Goal: Task Accomplishment & Management: Use online tool/utility

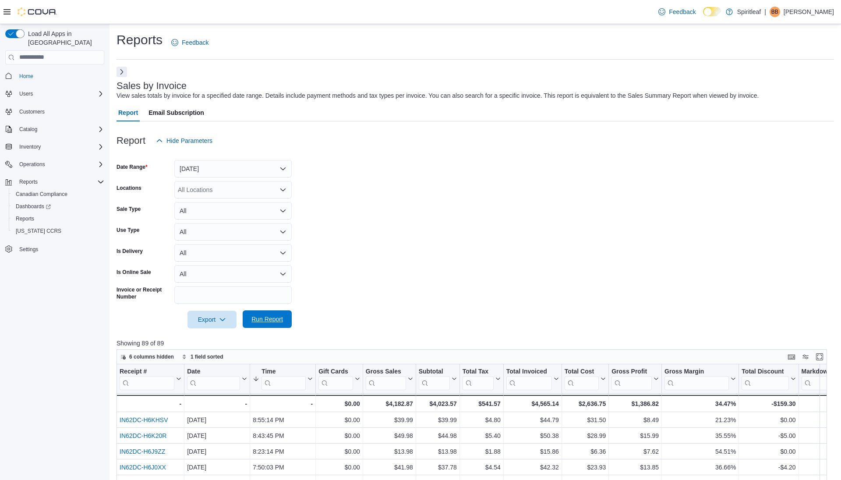
scroll to position [7, 0]
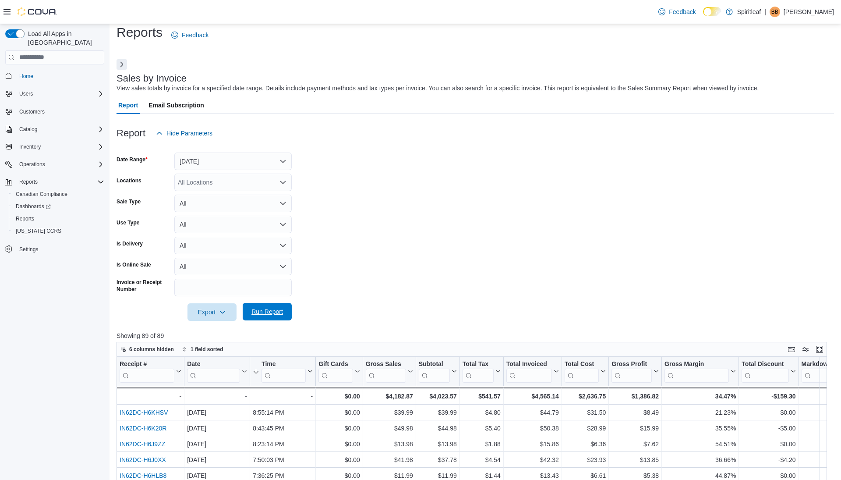
click at [263, 311] on span "Run Report" at bounding box center [267, 311] width 32 height 9
click at [263, 308] on span "Run Report" at bounding box center [267, 311] width 32 height 9
click at [121, 60] on button "Next" at bounding box center [121, 64] width 11 height 11
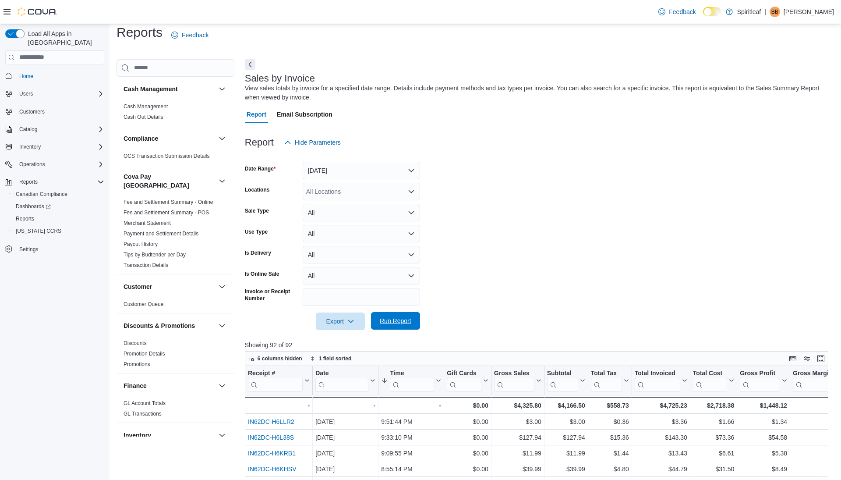
click at [394, 320] on span "Run Report" at bounding box center [396, 320] width 32 height 9
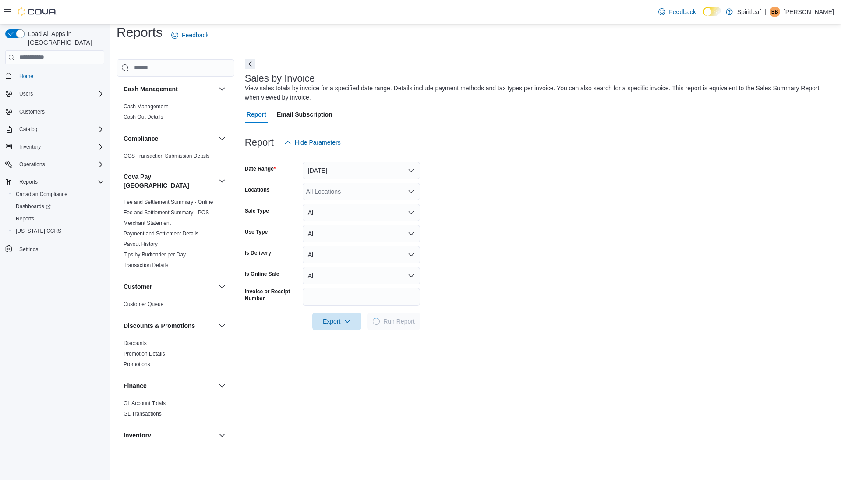
click at [250, 64] on button "Next" at bounding box center [250, 64] width 11 height 11
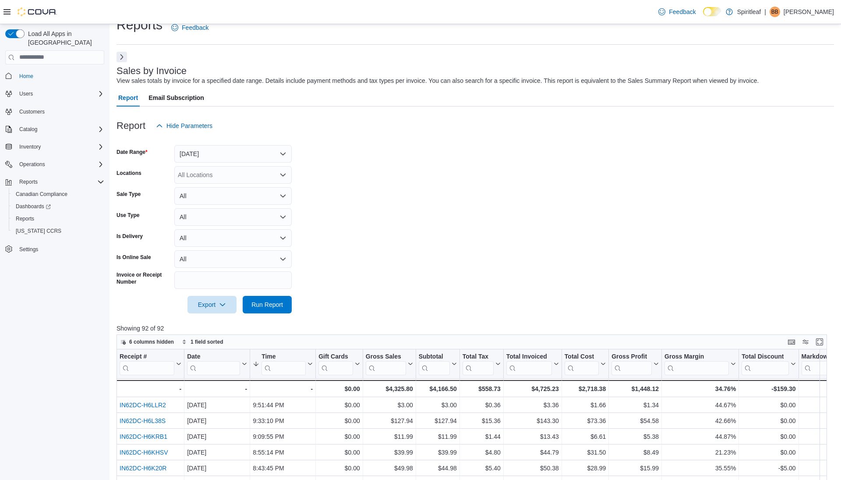
scroll to position [16, 0]
click at [254, 308] on span "Run Report" at bounding box center [267, 303] width 39 height 18
click at [250, 149] on button "[DATE]" at bounding box center [232, 153] width 117 height 18
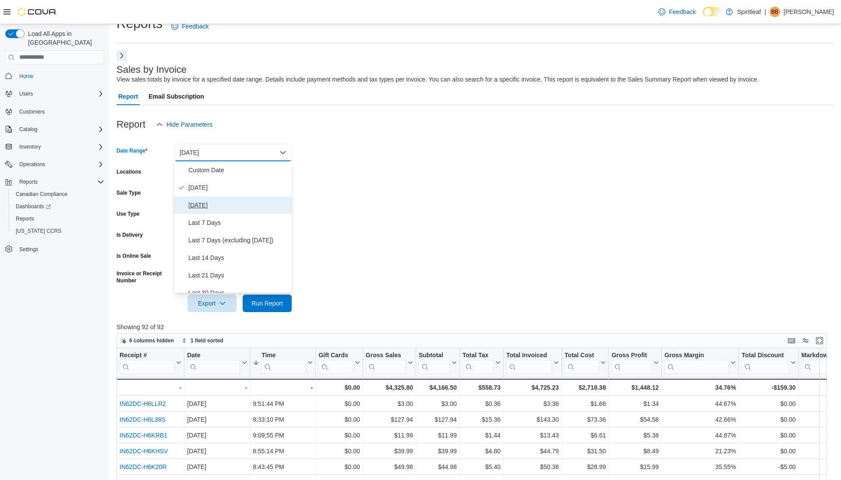
click at [235, 205] on span "[DATE]" at bounding box center [238, 205] width 100 height 11
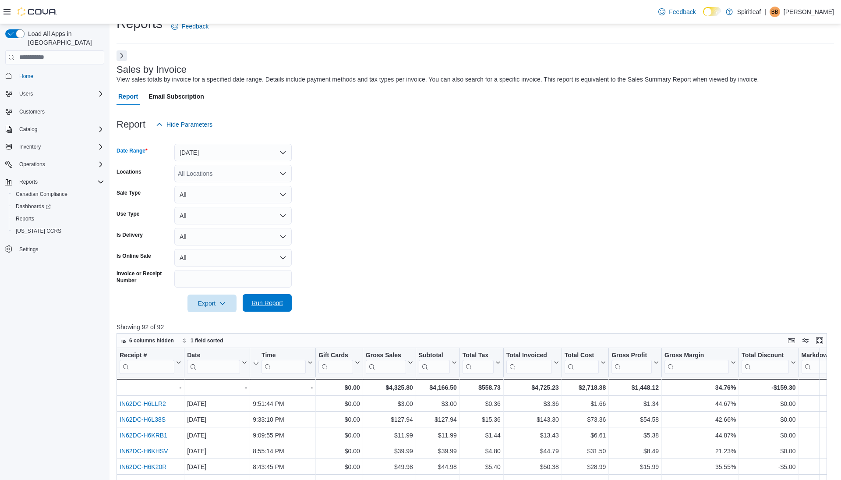
click at [260, 298] on span "Run Report" at bounding box center [267, 302] width 32 height 9
click at [218, 148] on button "[DATE]" at bounding box center [232, 153] width 117 height 18
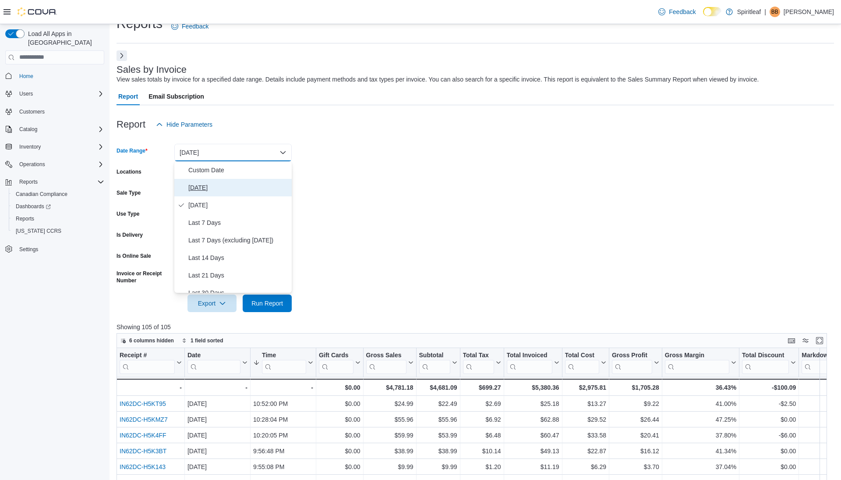
click at [217, 187] on span "[DATE]" at bounding box center [238, 187] width 100 height 11
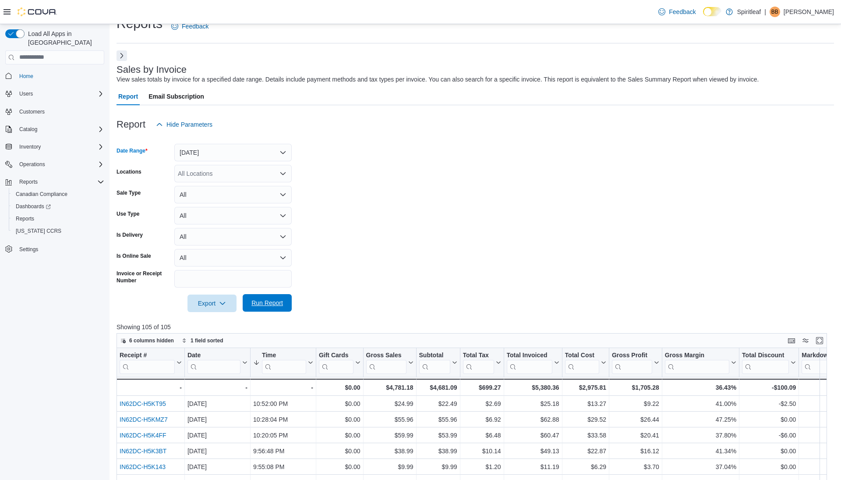
click at [266, 303] on span "Run Report" at bounding box center [267, 302] width 32 height 9
click at [120, 56] on button "Next" at bounding box center [121, 55] width 11 height 11
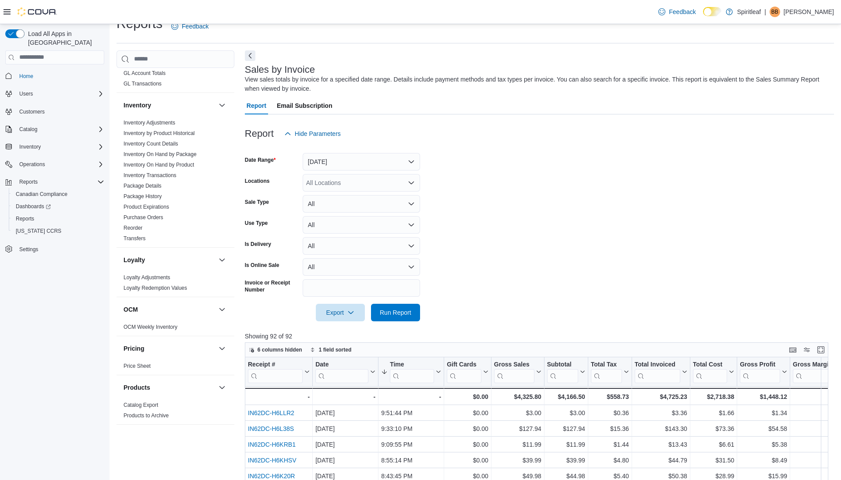
scroll to position [340, 0]
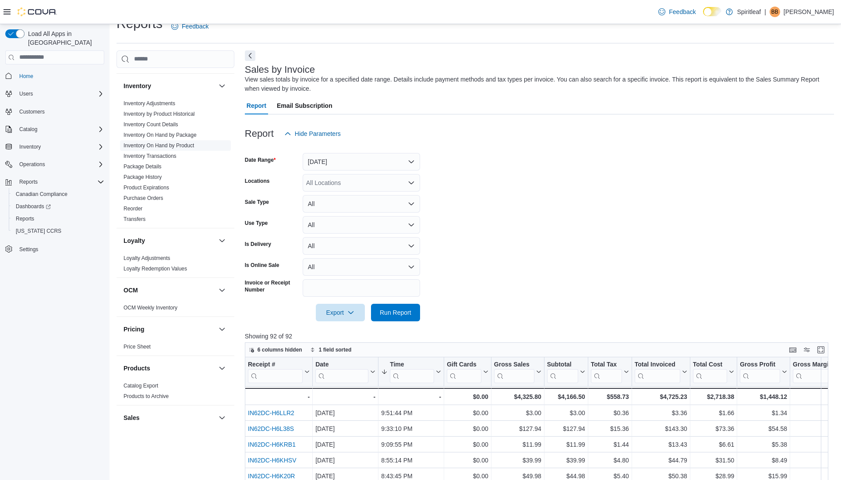
click at [183, 142] on link "Inventory On Hand by Product" at bounding box center [158, 145] width 71 height 6
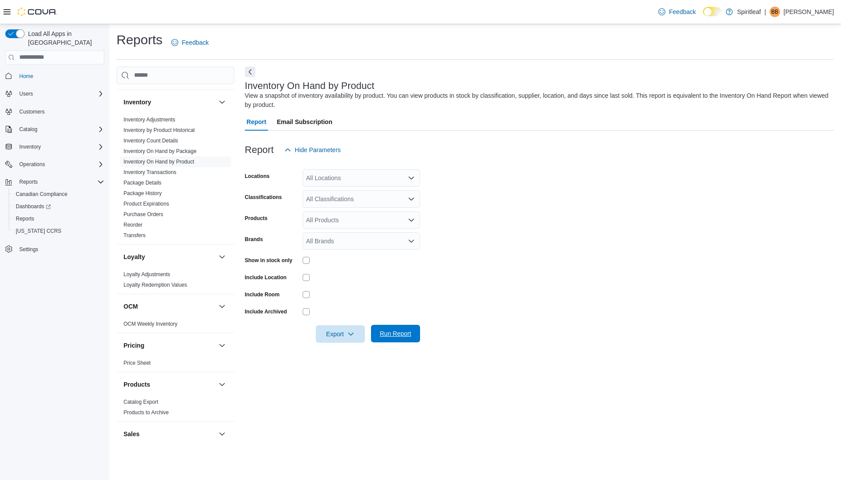
click at [380, 332] on span "Run Report" at bounding box center [396, 333] width 32 height 9
click at [249, 70] on button "Next" at bounding box center [250, 71] width 11 height 11
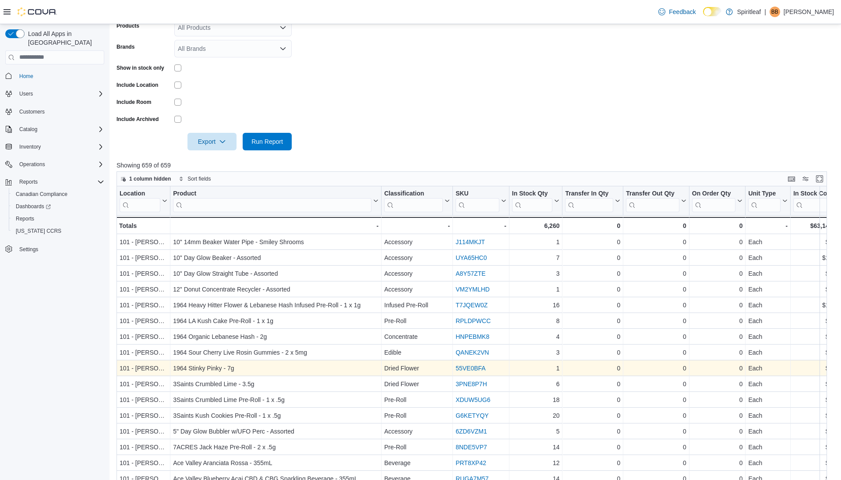
scroll to position [0, 42]
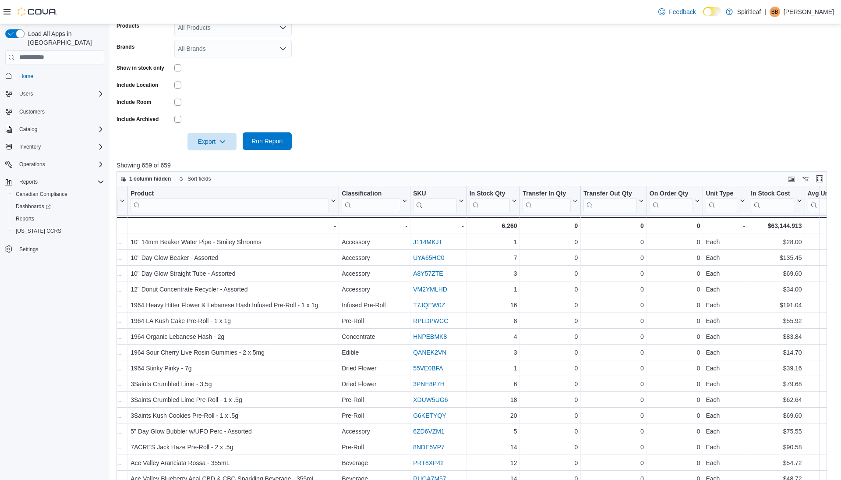
click at [269, 133] on span "Run Report" at bounding box center [267, 141] width 39 height 18
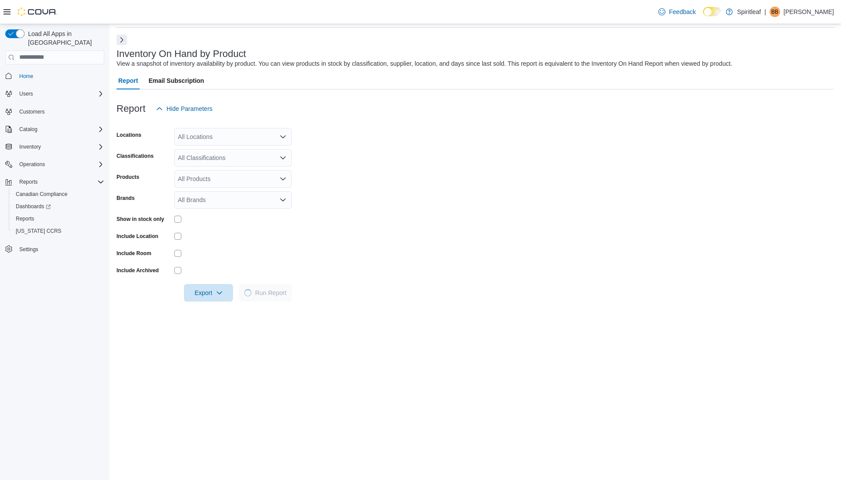
scroll to position [0, 0]
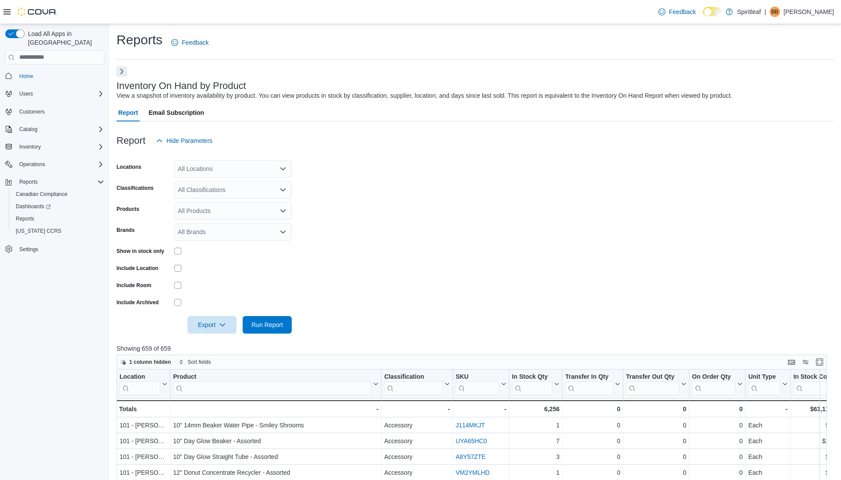
click at [123, 71] on button "Next" at bounding box center [121, 71] width 11 height 11
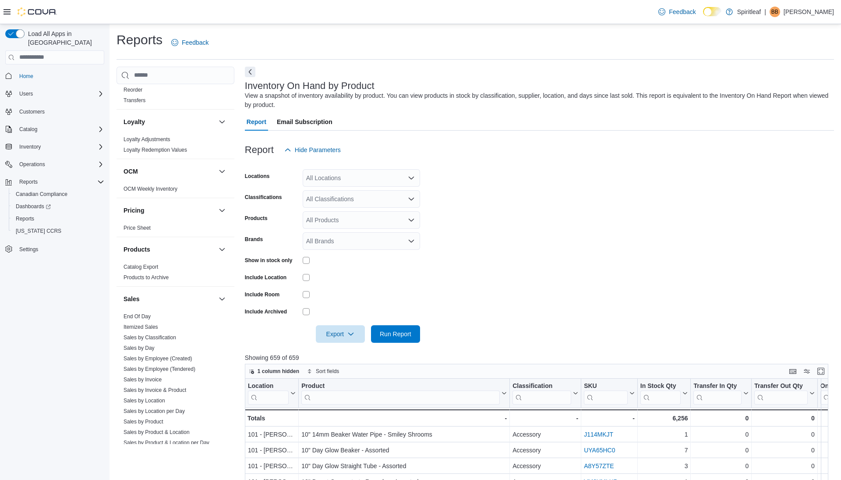
scroll to position [543, 0]
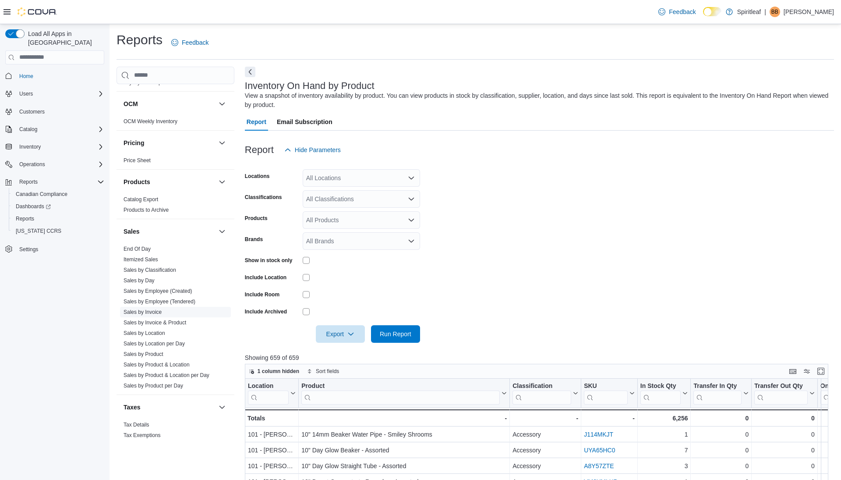
click at [162, 309] on link "Sales by Invoice" at bounding box center [142, 312] width 38 height 6
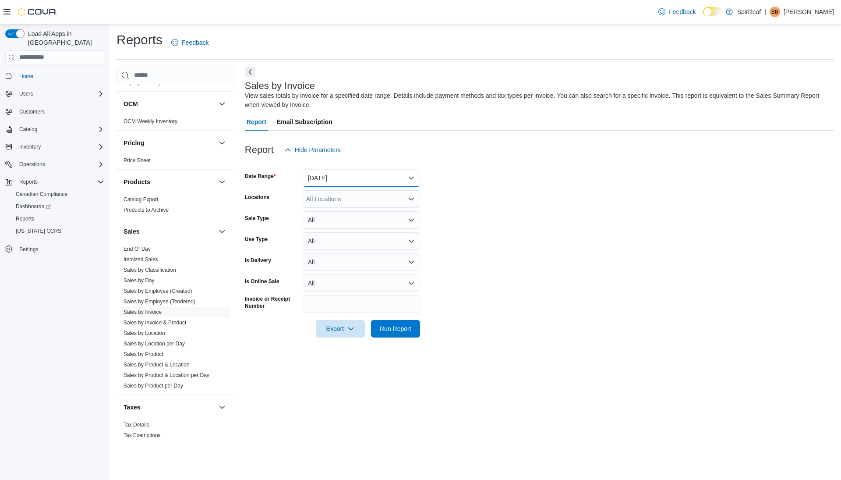
click at [332, 178] on button "[DATE]" at bounding box center [361, 178] width 117 height 18
click at [325, 208] on span "[DATE]" at bounding box center [367, 213] width 100 height 11
click at [402, 327] on span "Run Report" at bounding box center [396, 328] width 32 height 9
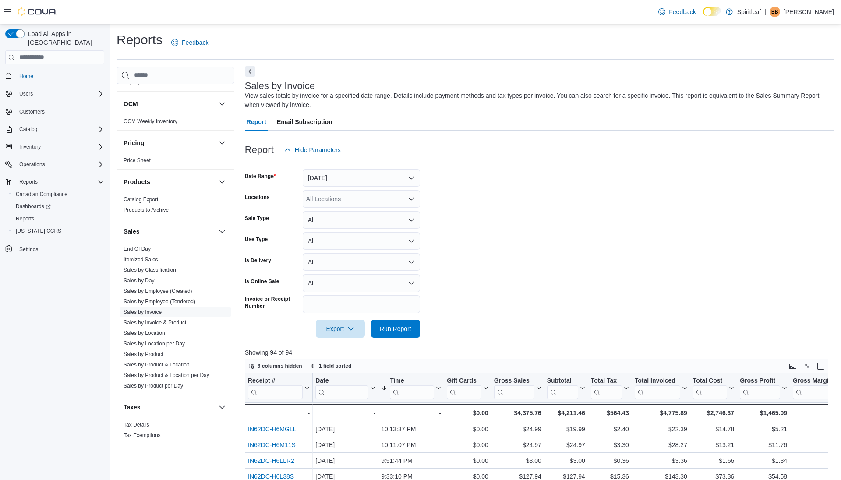
click at [252, 71] on button "Next" at bounding box center [250, 71] width 11 height 11
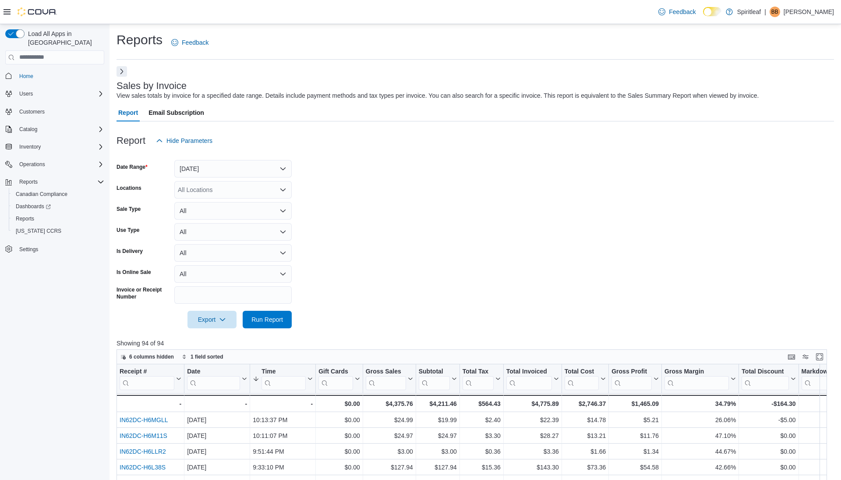
click at [122, 72] on button "Next" at bounding box center [121, 71] width 11 height 11
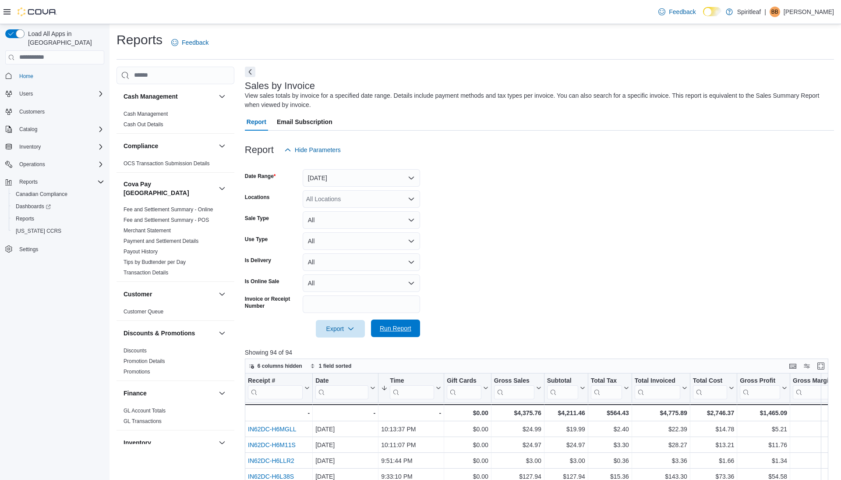
click at [387, 326] on span "Run Report" at bounding box center [396, 328] width 32 height 9
click at [388, 325] on span "Run Report" at bounding box center [396, 328] width 32 height 9
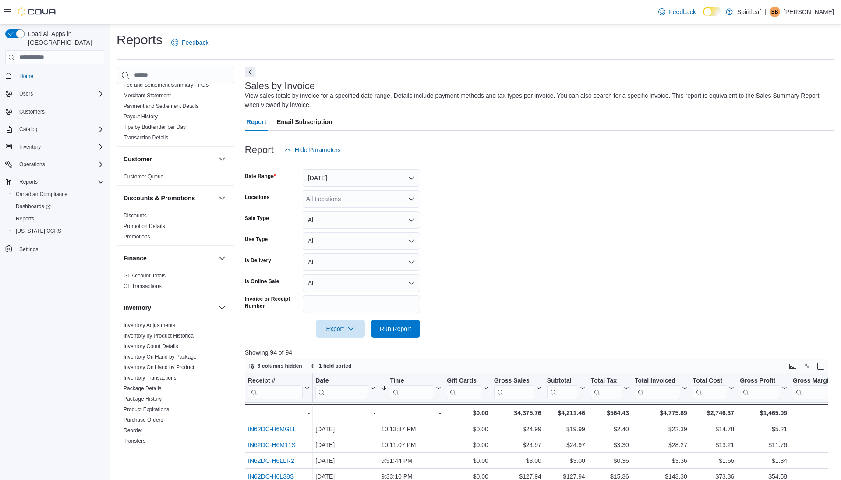
scroll to position [149, 0]
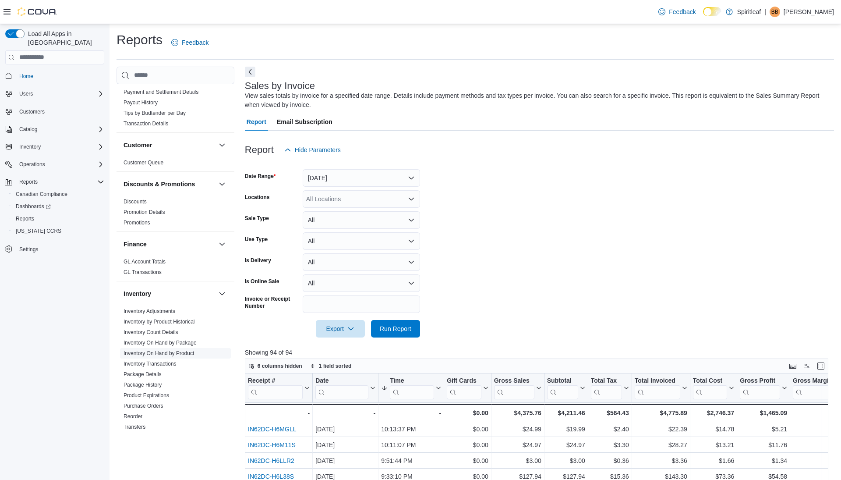
click at [180, 350] on link "Inventory On Hand by Product" at bounding box center [158, 353] width 71 height 6
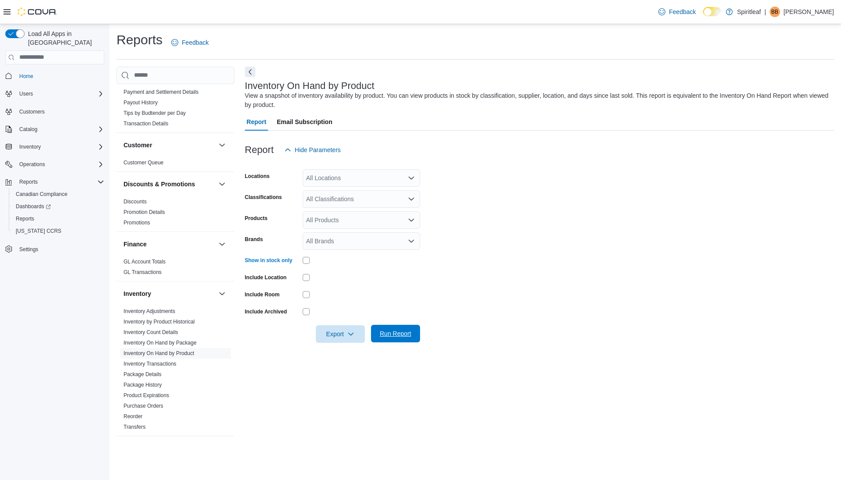
click at [402, 336] on span "Run Report" at bounding box center [396, 333] width 32 height 9
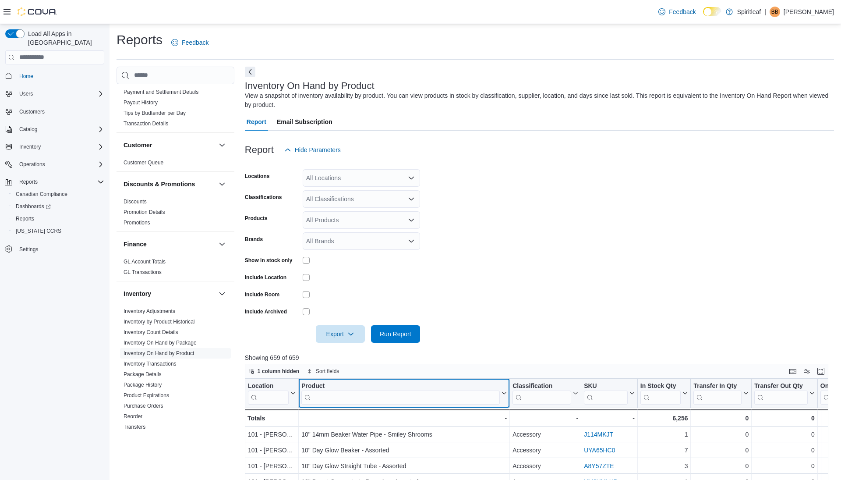
click at [374, 393] on input "search" at bounding box center [400, 397] width 198 height 14
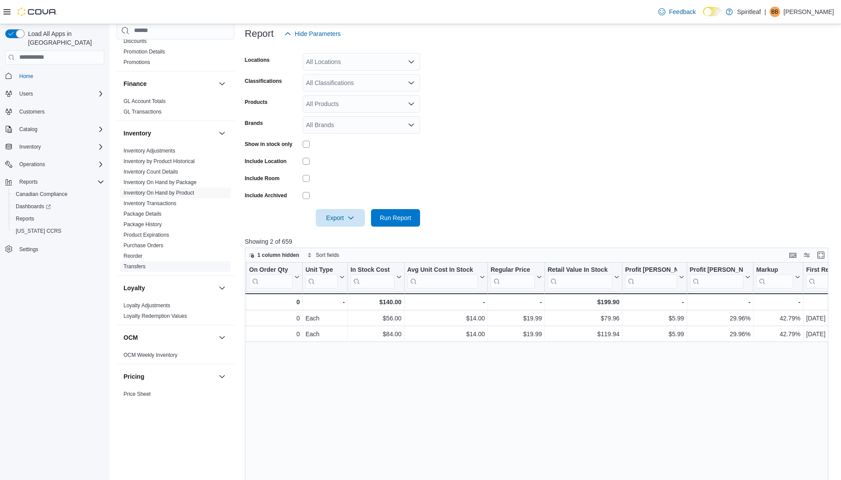
scroll to position [543, 0]
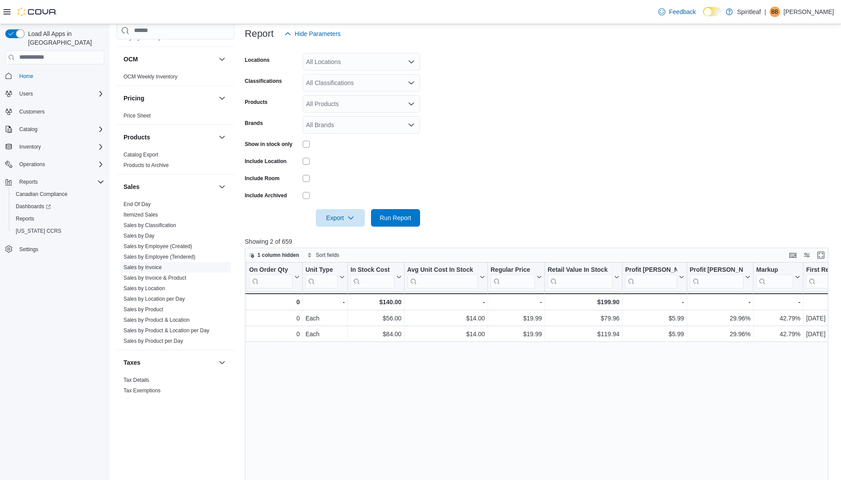
type input "*********"
click at [155, 264] on link "Sales by Invoice" at bounding box center [142, 267] width 38 height 6
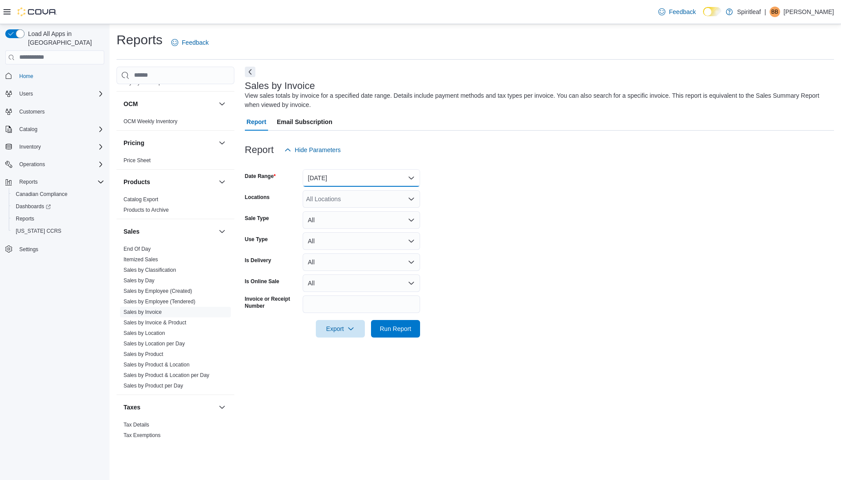
click at [335, 174] on button "[DATE]" at bounding box center [361, 178] width 117 height 18
click at [336, 214] on span "[DATE]" at bounding box center [367, 213] width 100 height 11
click at [388, 326] on span "Run Report" at bounding box center [396, 328] width 32 height 9
